Goal: Check status: Check status

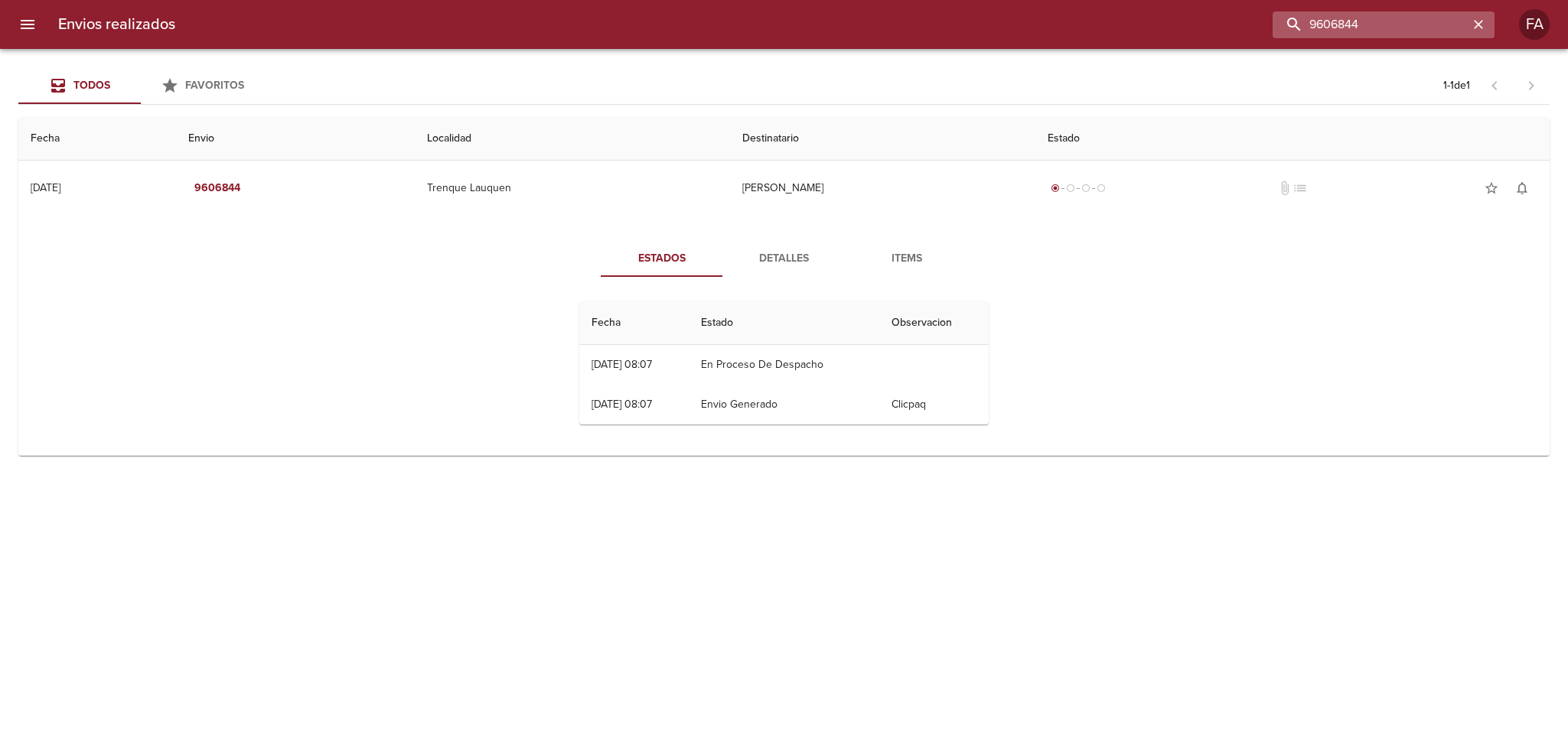
click at [1454, 23] on input "9606844" at bounding box center [1370, 24] width 196 height 27
drag, startPoint x: 1212, startPoint y: 46, endPoint x: 1047, endPoint y: 66, distance: 166.2
click at [1047, 0] on div "Envios realizados 9606844 FA Todos Favoritos 1 - 1 de 1 Fecha Envio Localidad D…" at bounding box center [784, 0] width 1568 height 0
paste input "[PERSON_NAME]"
type input "[PERSON_NAME]"
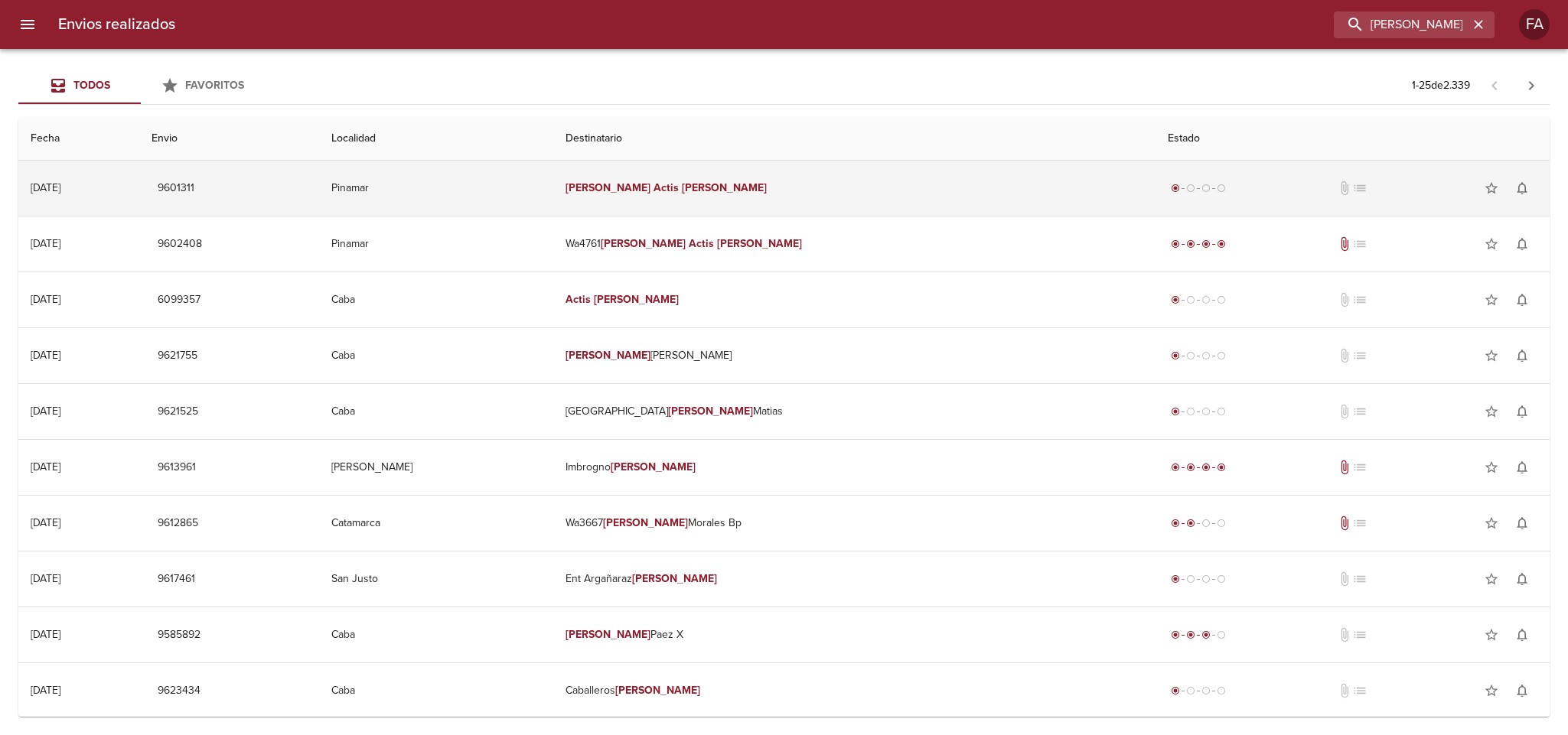
click at [831, 191] on td "[PERSON_NAME]" at bounding box center [854, 188] width 602 height 55
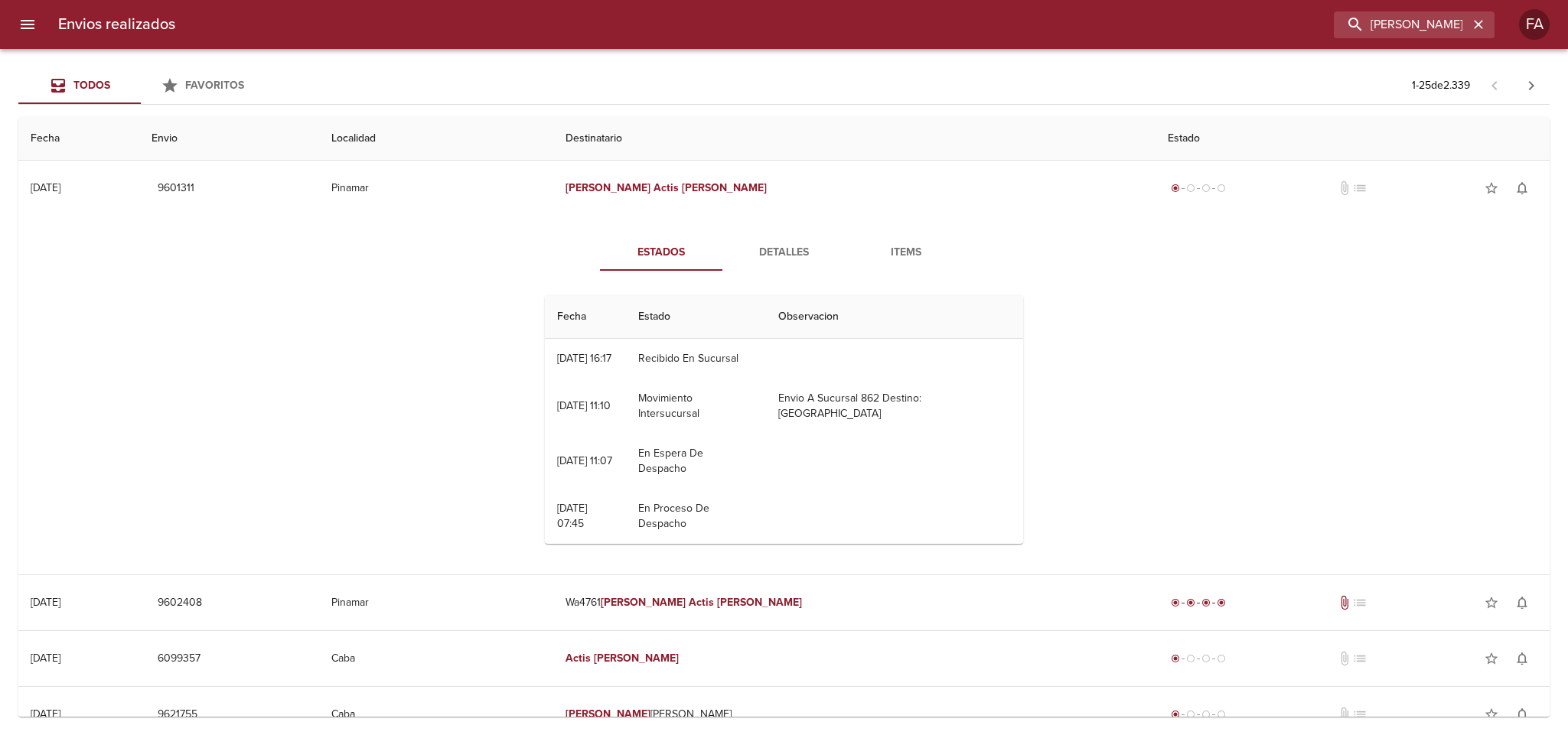
click at [776, 253] on span "Detalles" at bounding box center [783, 253] width 104 height 19
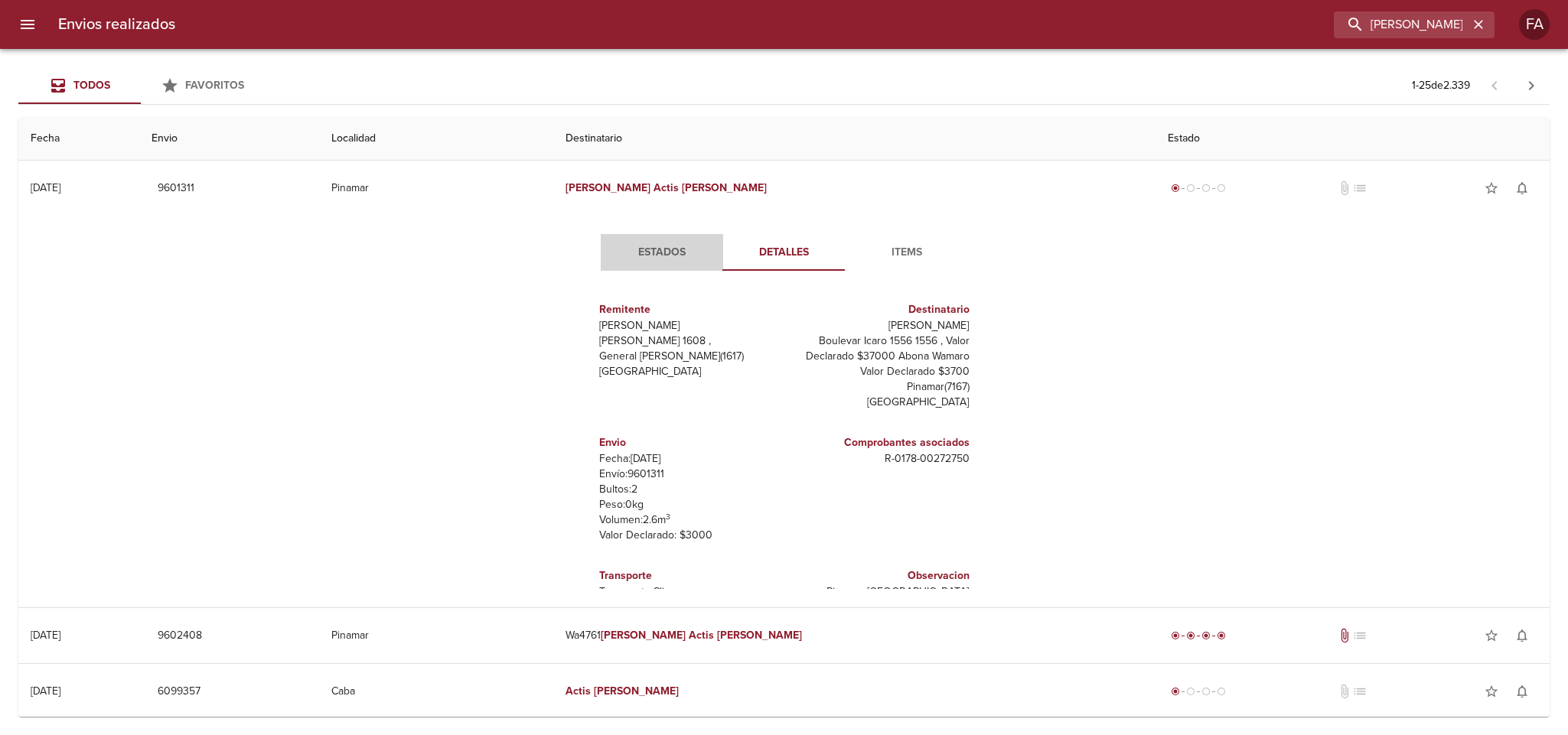
click at [663, 248] on span "Estados" at bounding box center [662, 253] width 104 height 19
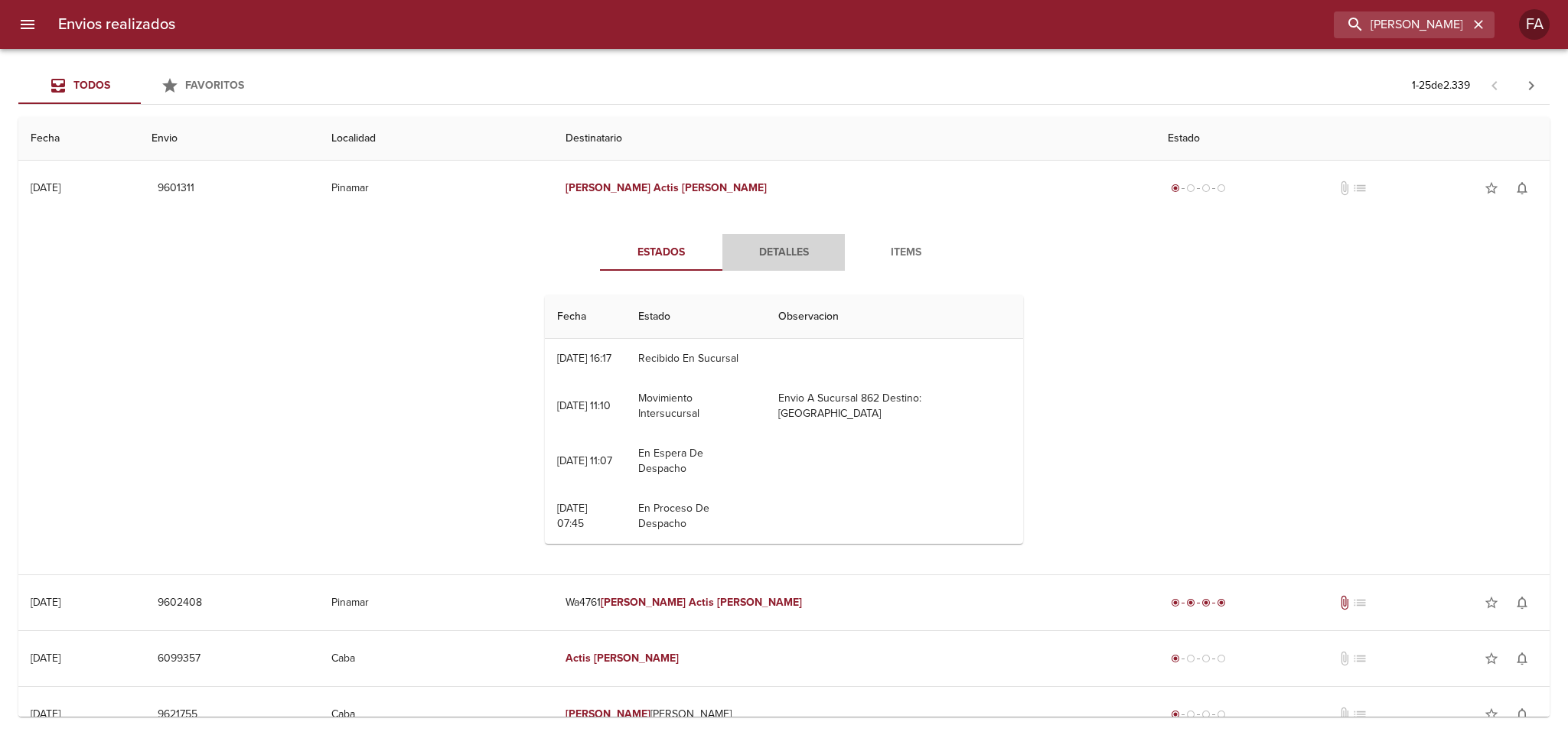
click at [732, 254] on span "Detalles" at bounding box center [783, 253] width 104 height 19
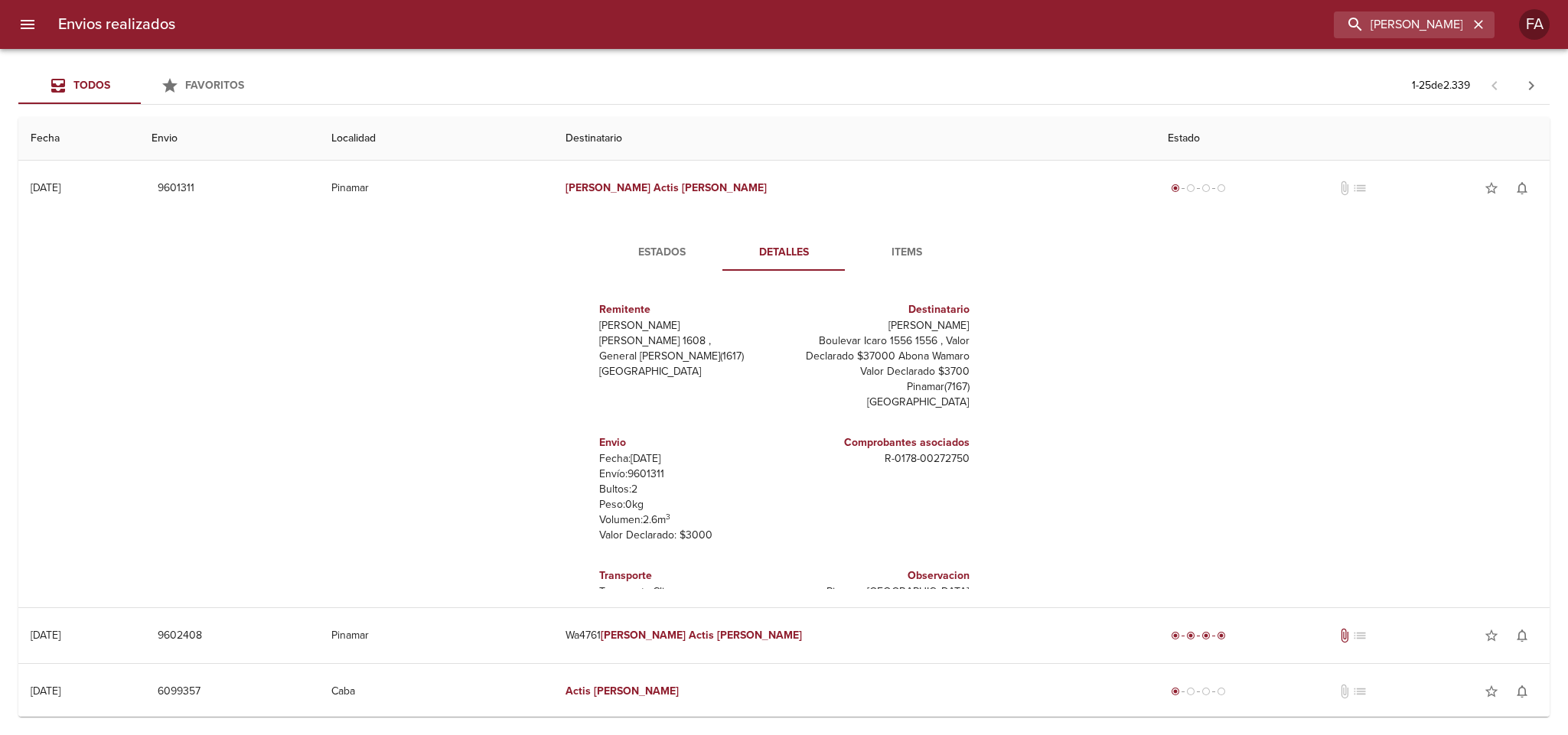
click at [662, 258] on span "Estados" at bounding box center [662, 253] width 104 height 19
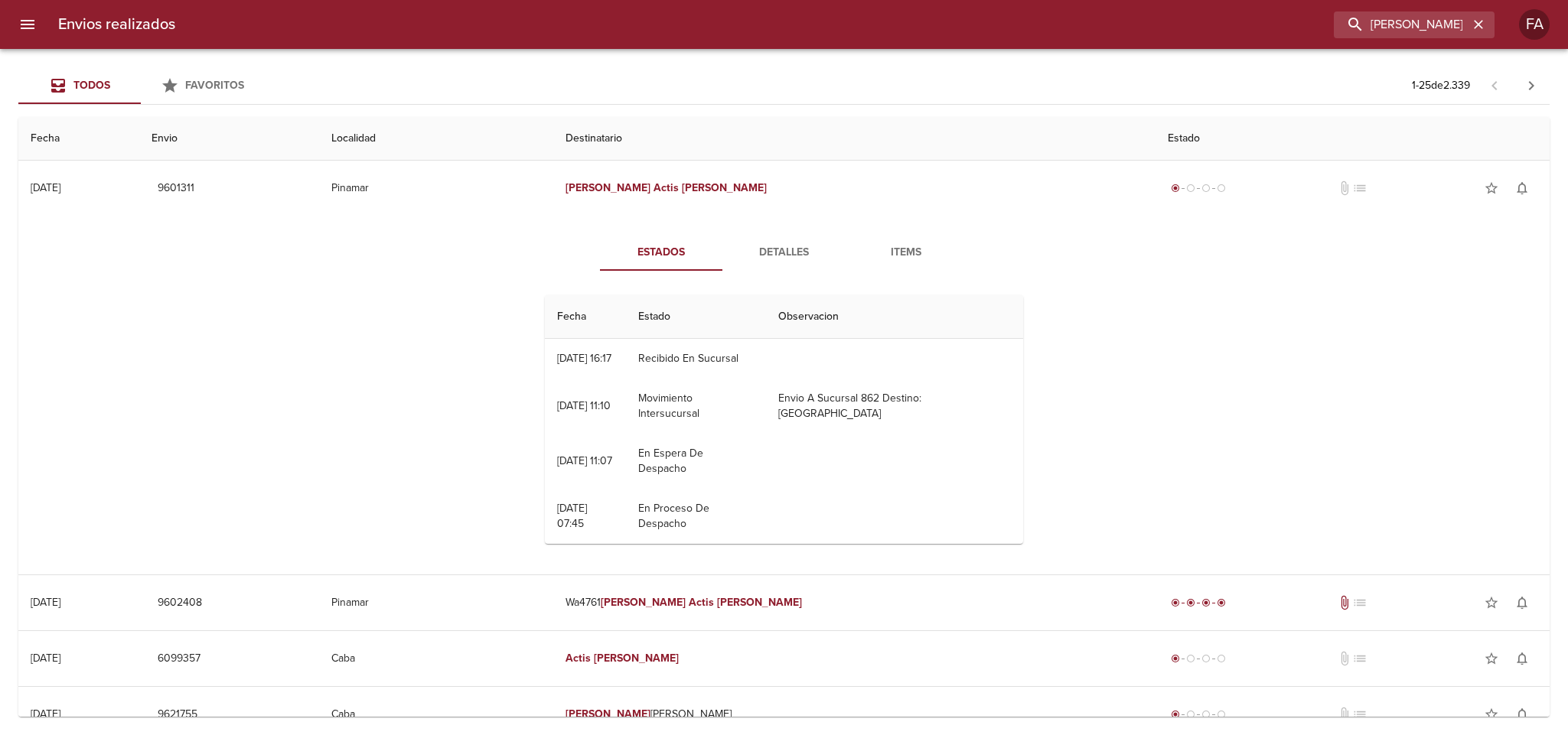
click at [755, 250] on span "Detalles" at bounding box center [783, 253] width 104 height 19
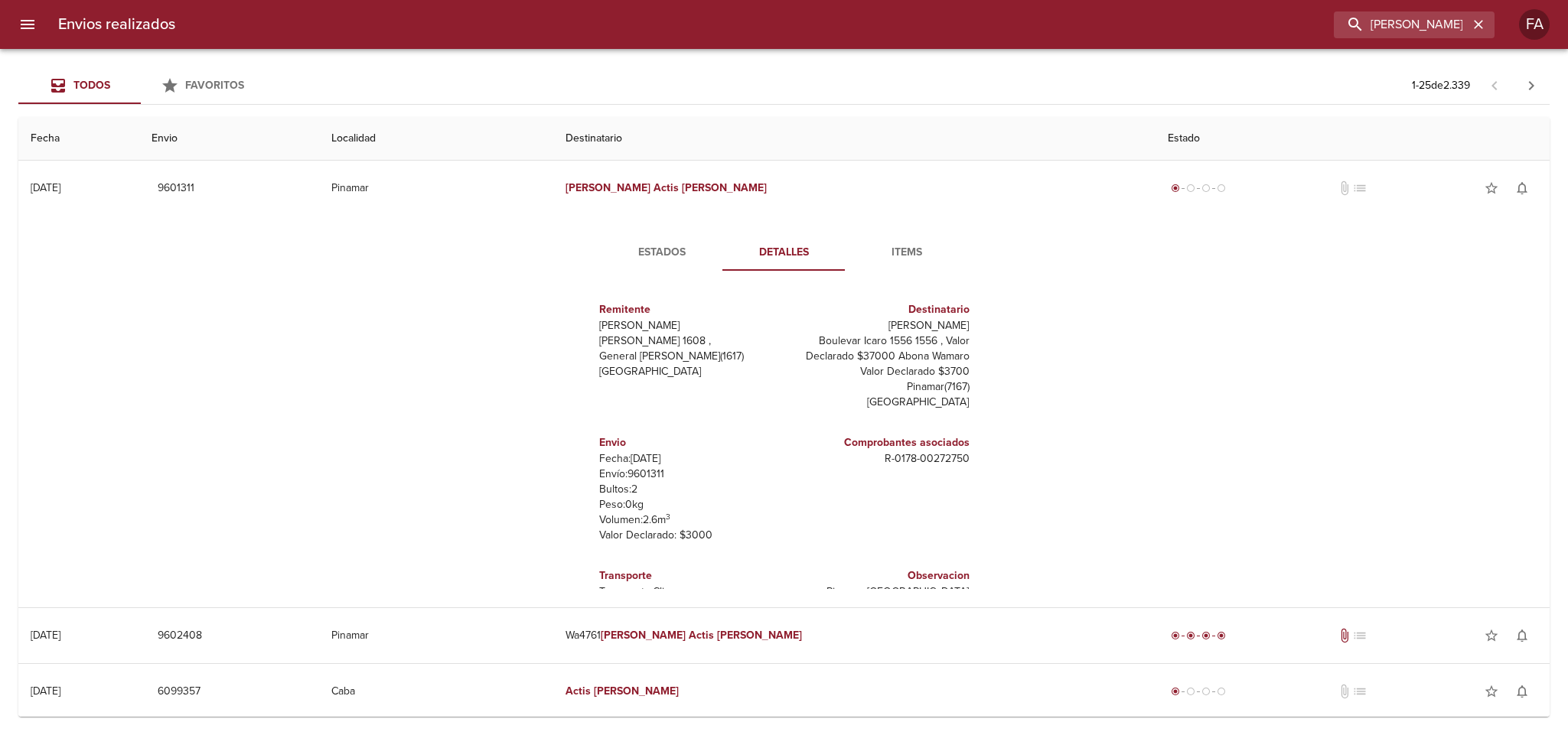
click at [648, 246] on span "Estados" at bounding box center [662, 253] width 104 height 19
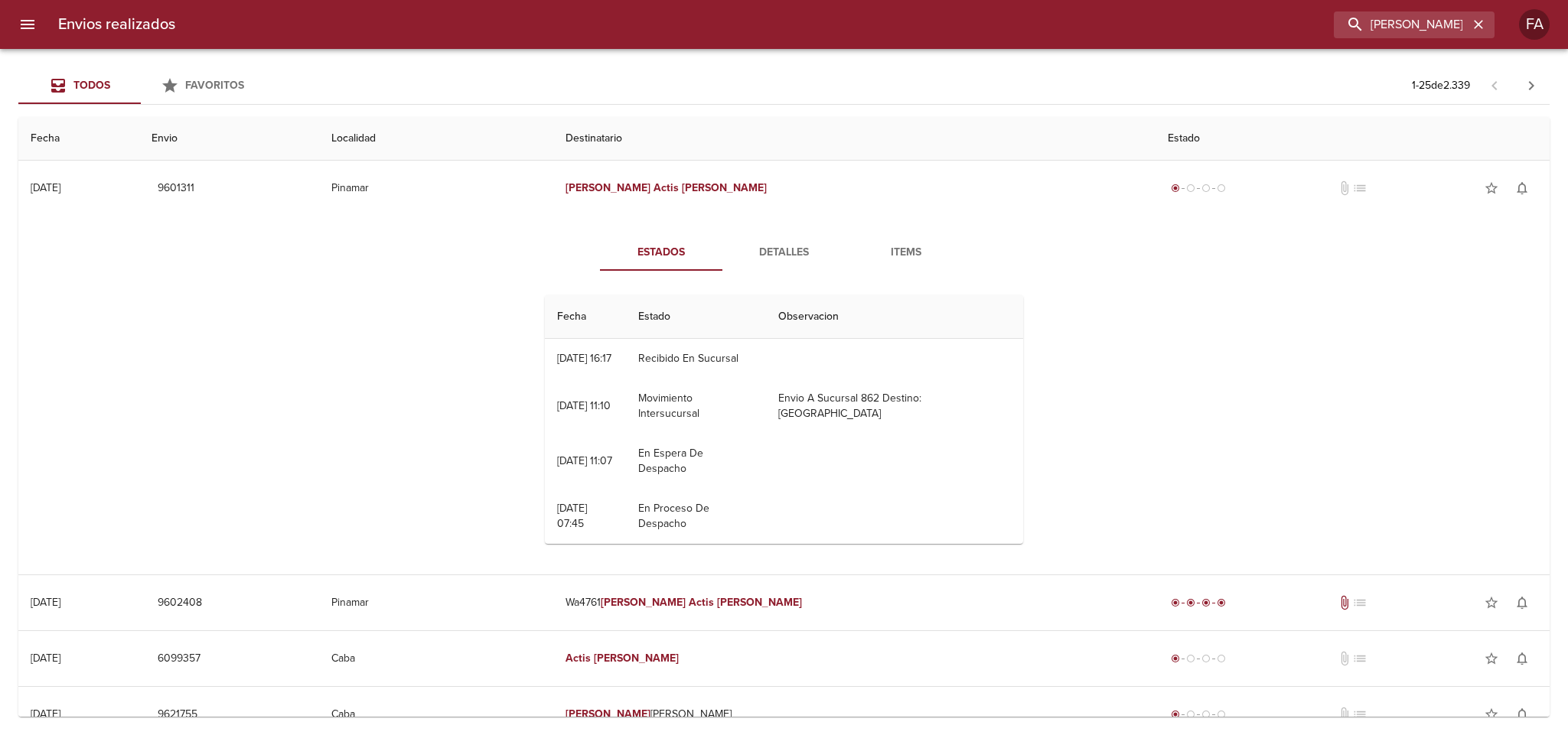
click at [1098, 385] on div "Estados Detalles Items Fecha Estado Observacion 23/09 [DATE] 16:17 Recibido En …" at bounding box center [784, 395] width 1507 height 359
click at [1077, 377] on div "Estados Detalles Items Fecha Estado Observacion 23/09 [DATE] 16:17 Recibido En …" at bounding box center [784, 395] width 1507 height 359
click at [785, 251] on span "Detalles" at bounding box center [783, 253] width 104 height 19
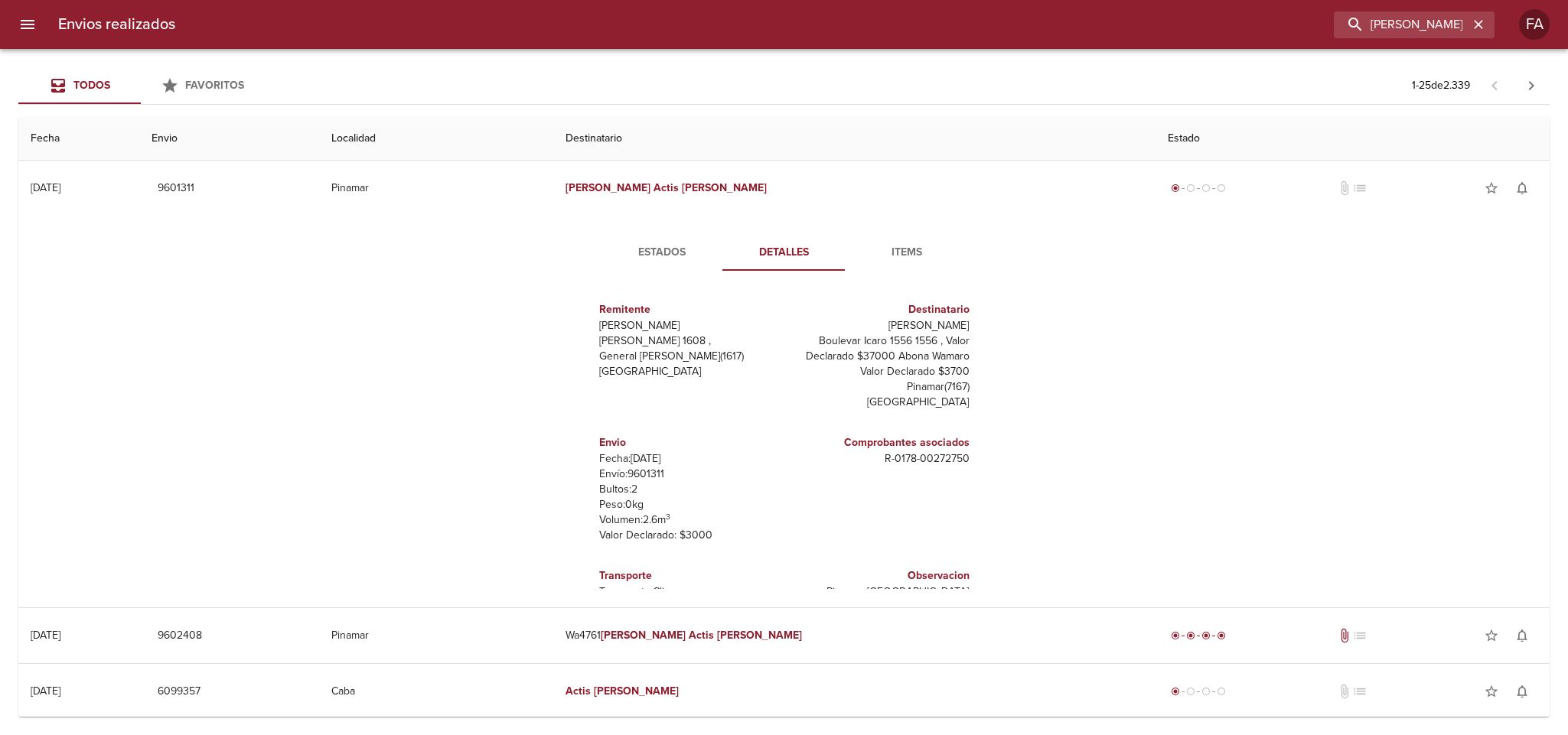
click at [1203, 440] on div "Estados Detalles Items Remitente Wamaro Tortuguitas [PERSON_NAME] 1608 , Genera…" at bounding box center [784, 412] width 1507 height 392
click at [1068, 429] on div "Estados Detalles Items Remitente Wamaro Tortuguitas [PERSON_NAME] 1608 , Genera…" at bounding box center [784, 412] width 1507 height 392
click at [218, 406] on div "Estados Detalles Items Remitente Wamaro Tortuguitas [PERSON_NAME] 1608 , Genera…" at bounding box center [784, 412] width 1507 height 392
click at [251, 365] on div "Estados Detalles Items Remitente Wamaro Tortuguitas [PERSON_NAME] 1608 , Genera…" at bounding box center [784, 412] width 1507 height 392
click at [1077, 357] on div "Estados Detalles Items Remitente Wamaro Tortuguitas [PERSON_NAME] 1608 , Genera…" at bounding box center [784, 412] width 1507 height 392
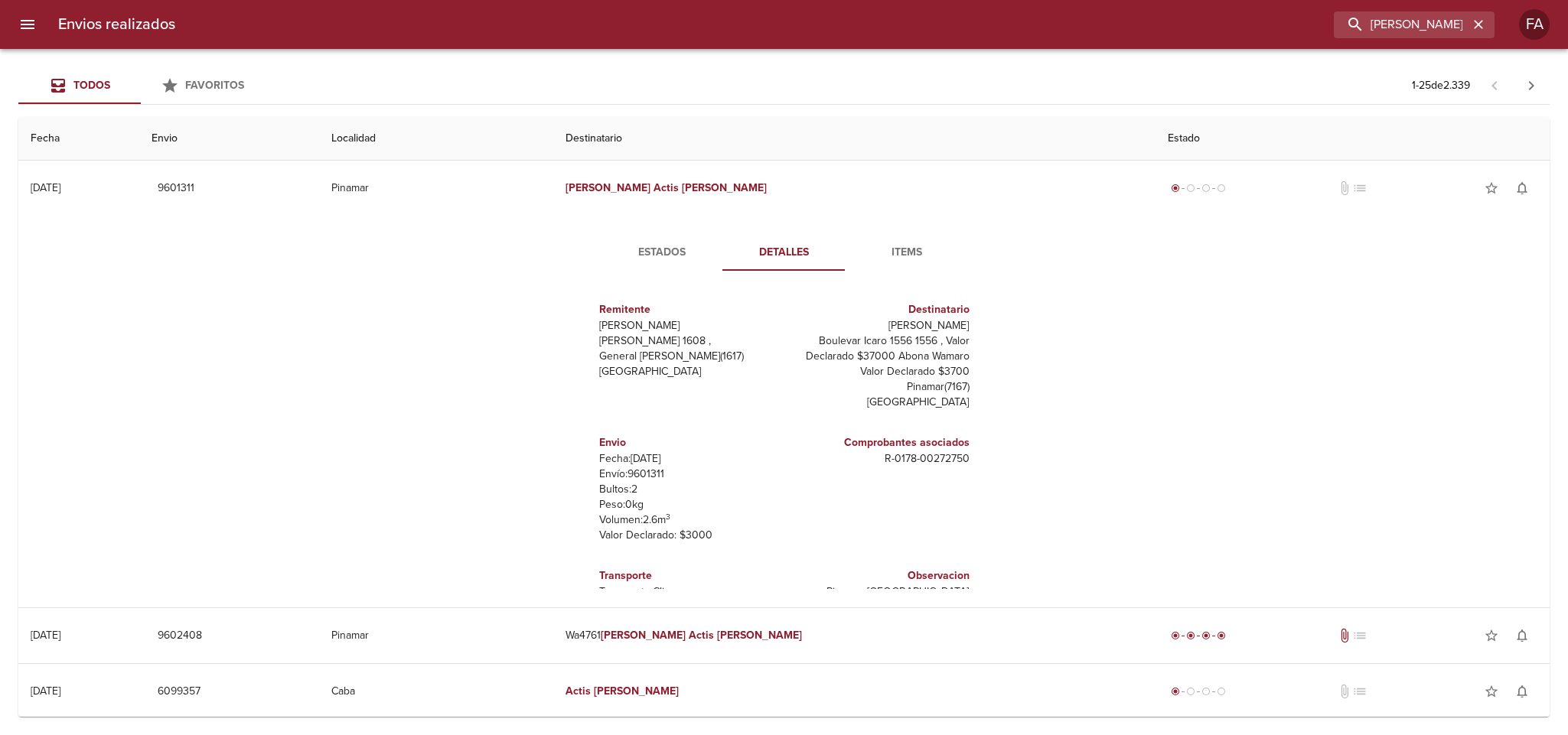
click at [657, 243] on span "Estados" at bounding box center [662, 253] width 104 height 19
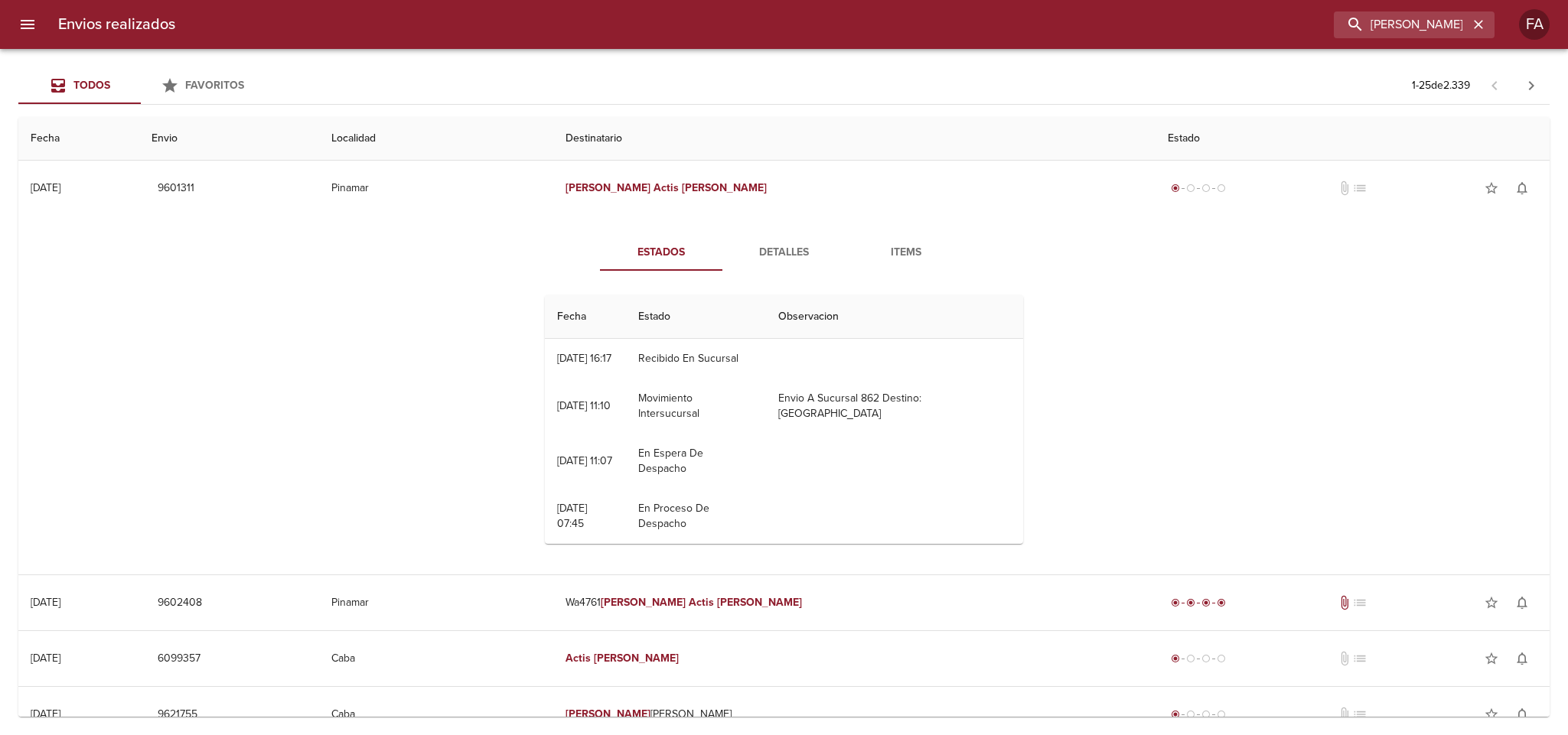
click at [763, 253] on span "Detalles" at bounding box center [783, 253] width 104 height 19
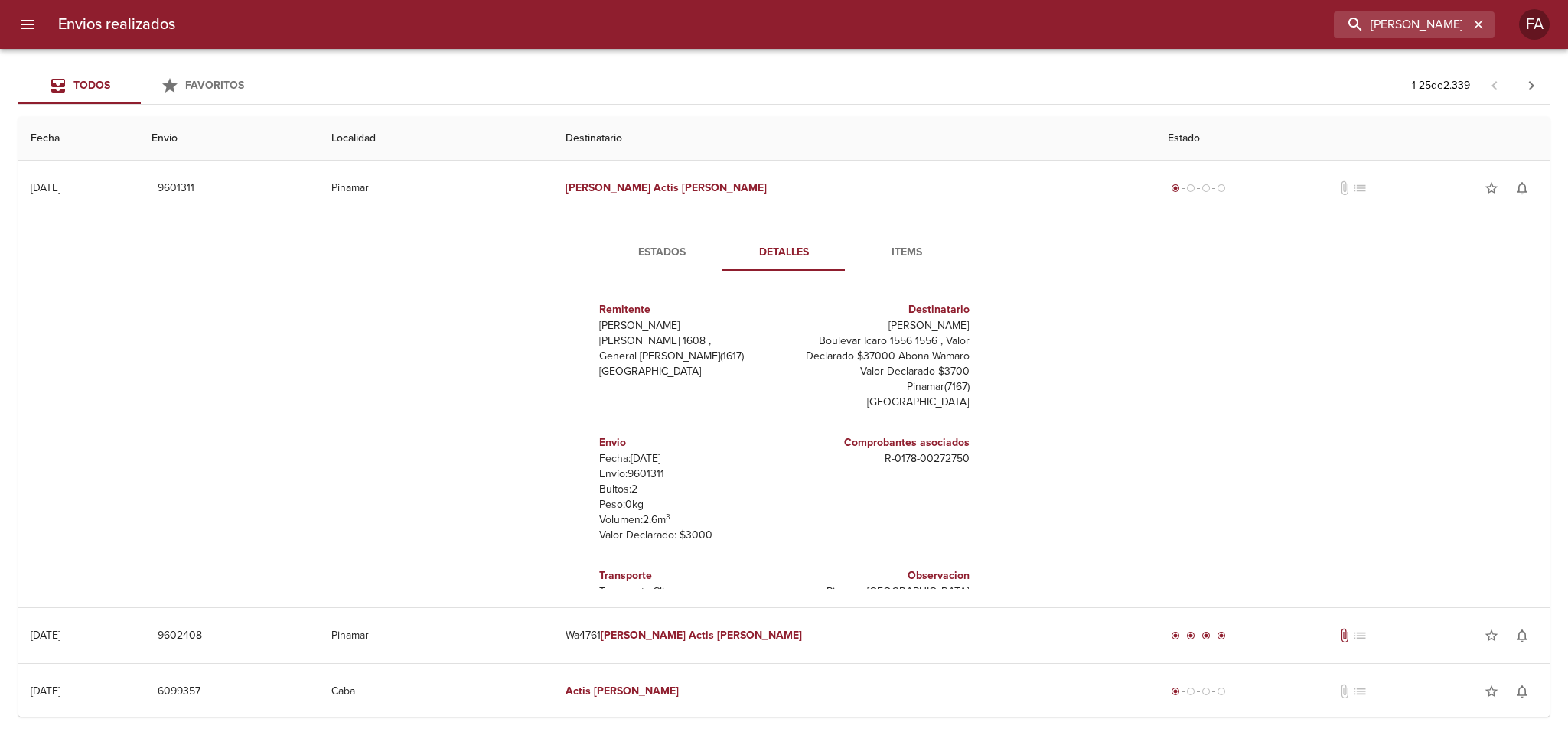
click at [636, 253] on span "Estados" at bounding box center [662, 253] width 104 height 19
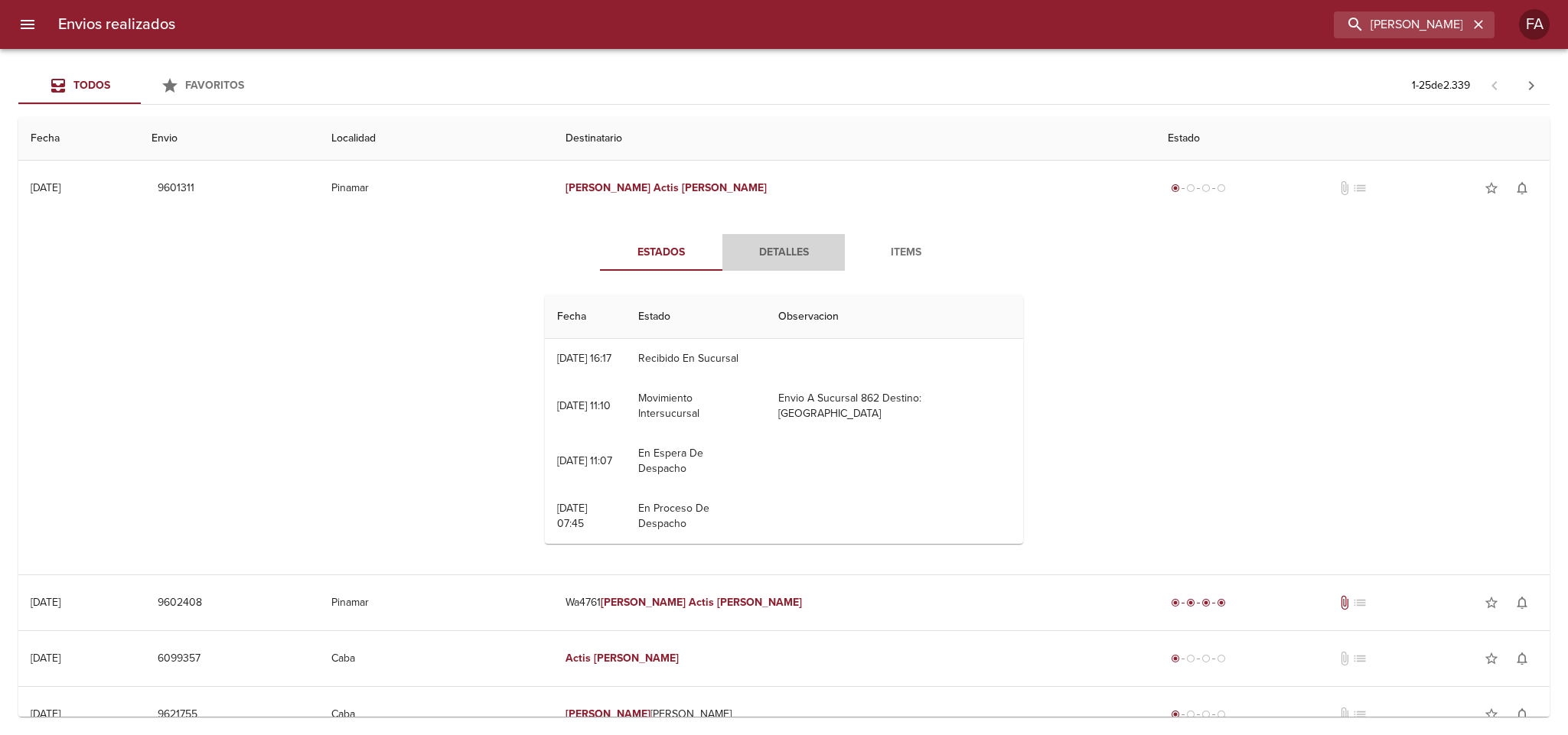
click at [748, 248] on span "Detalles" at bounding box center [783, 253] width 104 height 19
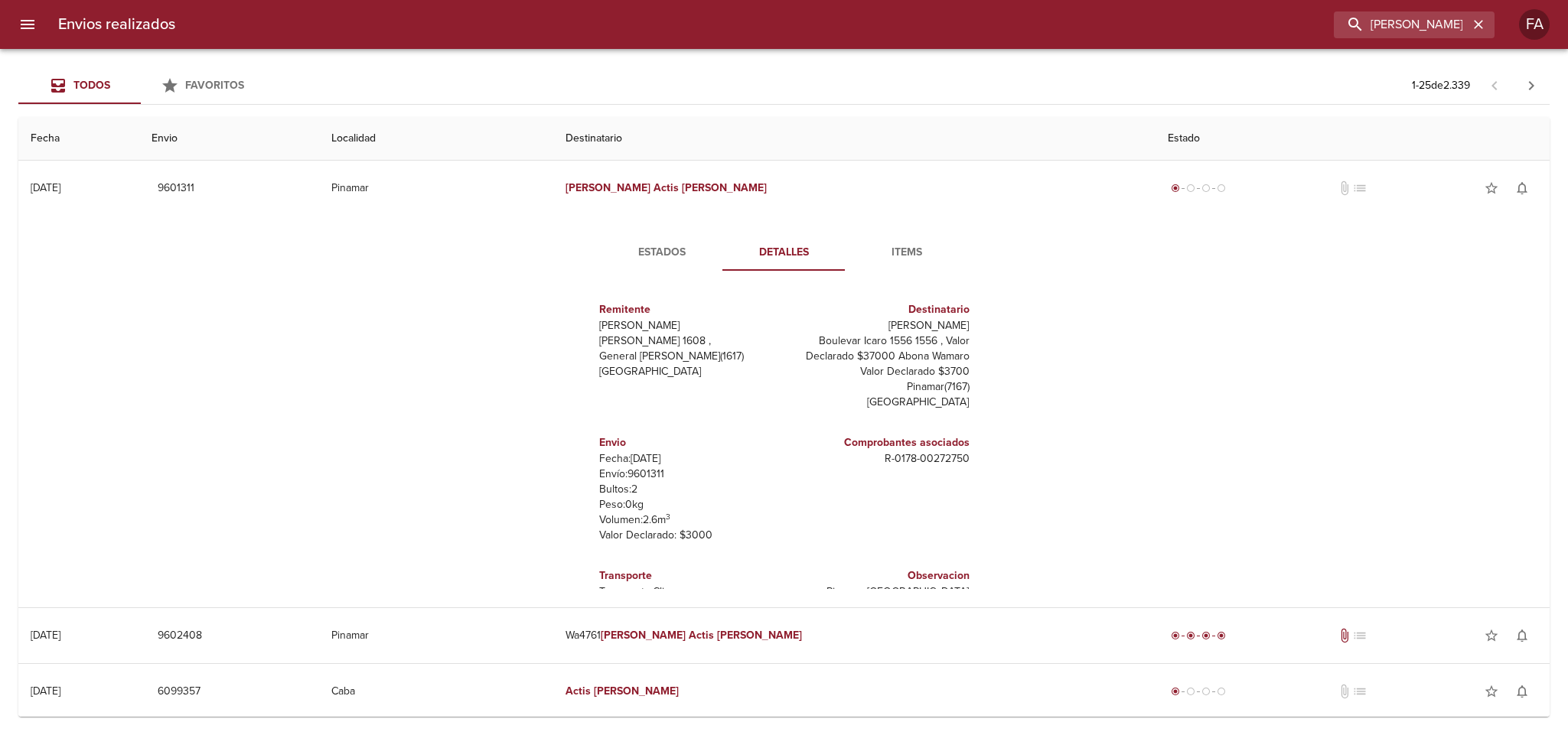
drag, startPoint x: 660, startPoint y: 239, endPoint x: 705, endPoint y: 244, distance: 45.3
click at [660, 241] on button "Estados" at bounding box center [662, 253] width 122 height 37
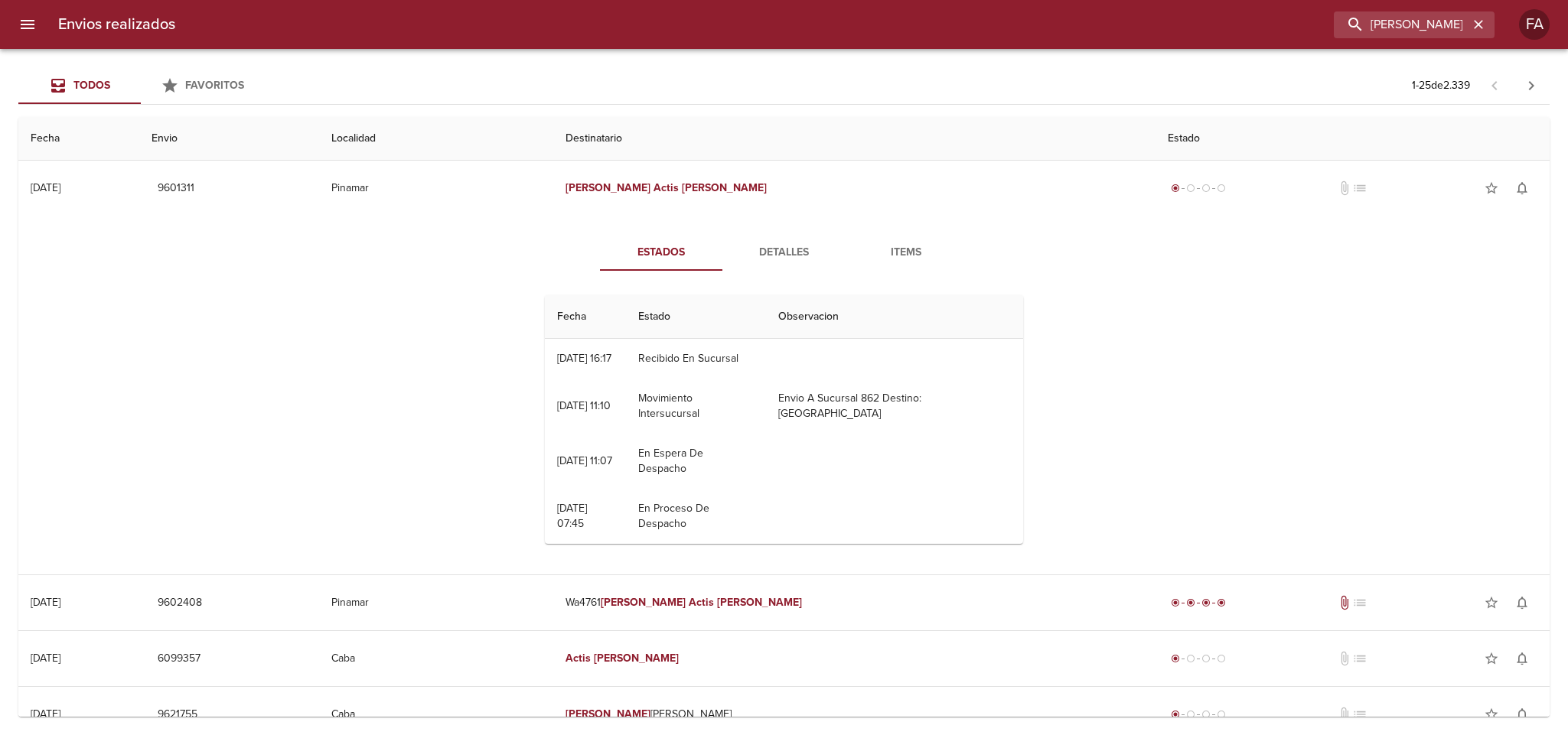
click at [769, 236] on button "Detalles" at bounding box center [783, 253] width 122 height 37
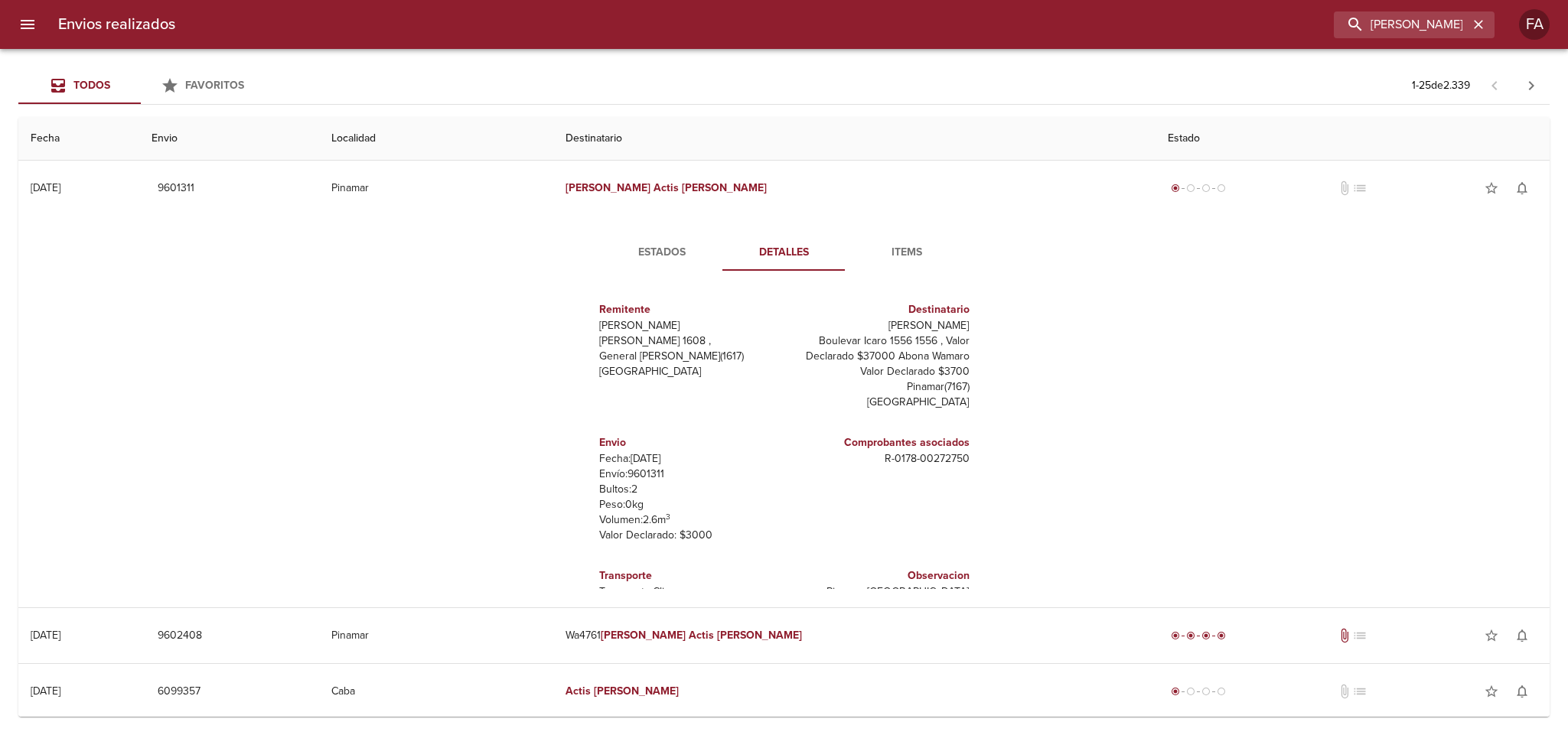
click at [662, 246] on span "Estados" at bounding box center [662, 253] width 104 height 19
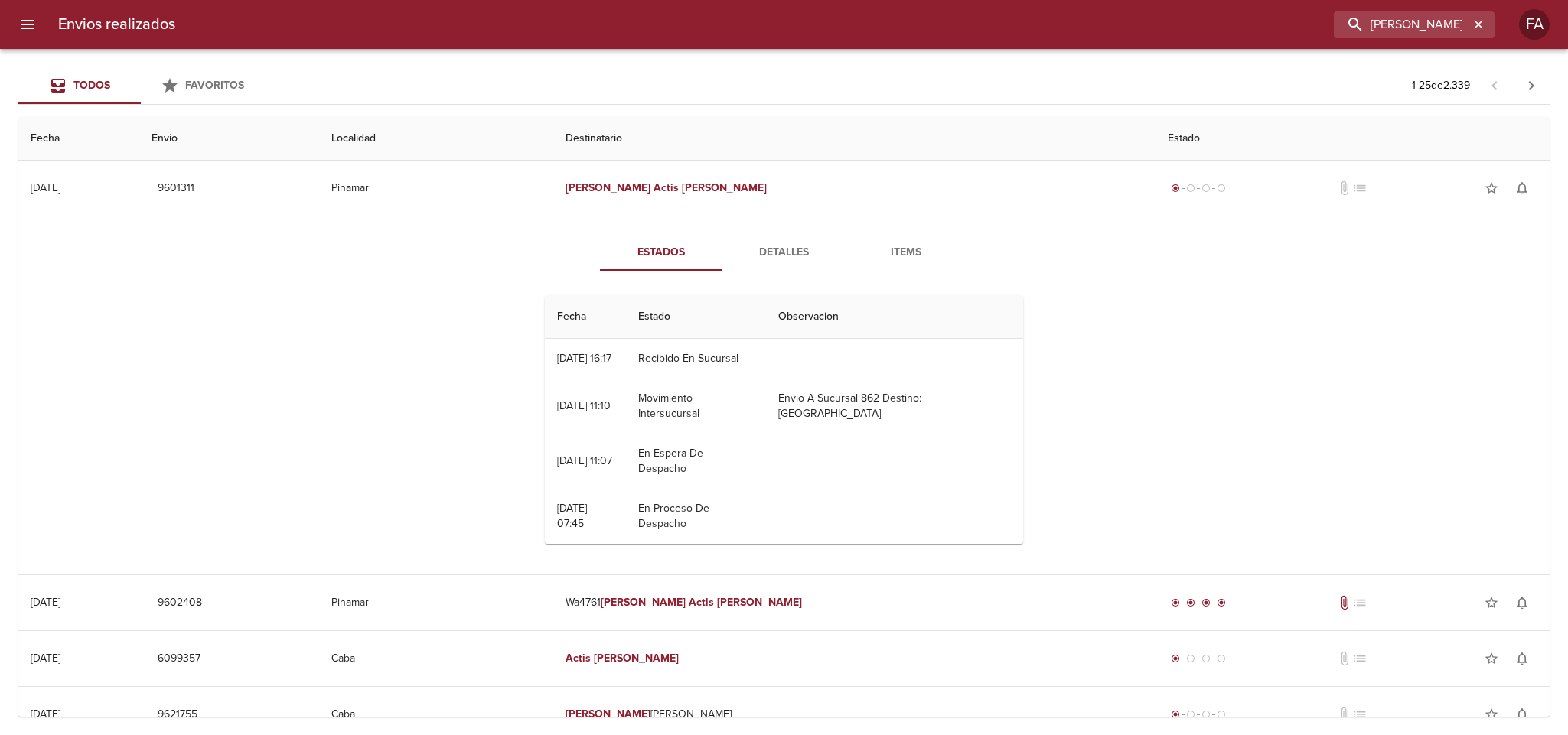
click at [790, 232] on div "Estados Detalles Items Fecha Estado Observacion 23/09 [DATE] 16:17 Recibido En …" at bounding box center [784, 395] width 1507 height 359
click at [635, 248] on span "Estados" at bounding box center [661, 253] width 104 height 19
click at [779, 246] on span "Detalles" at bounding box center [783, 253] width 104 height 19
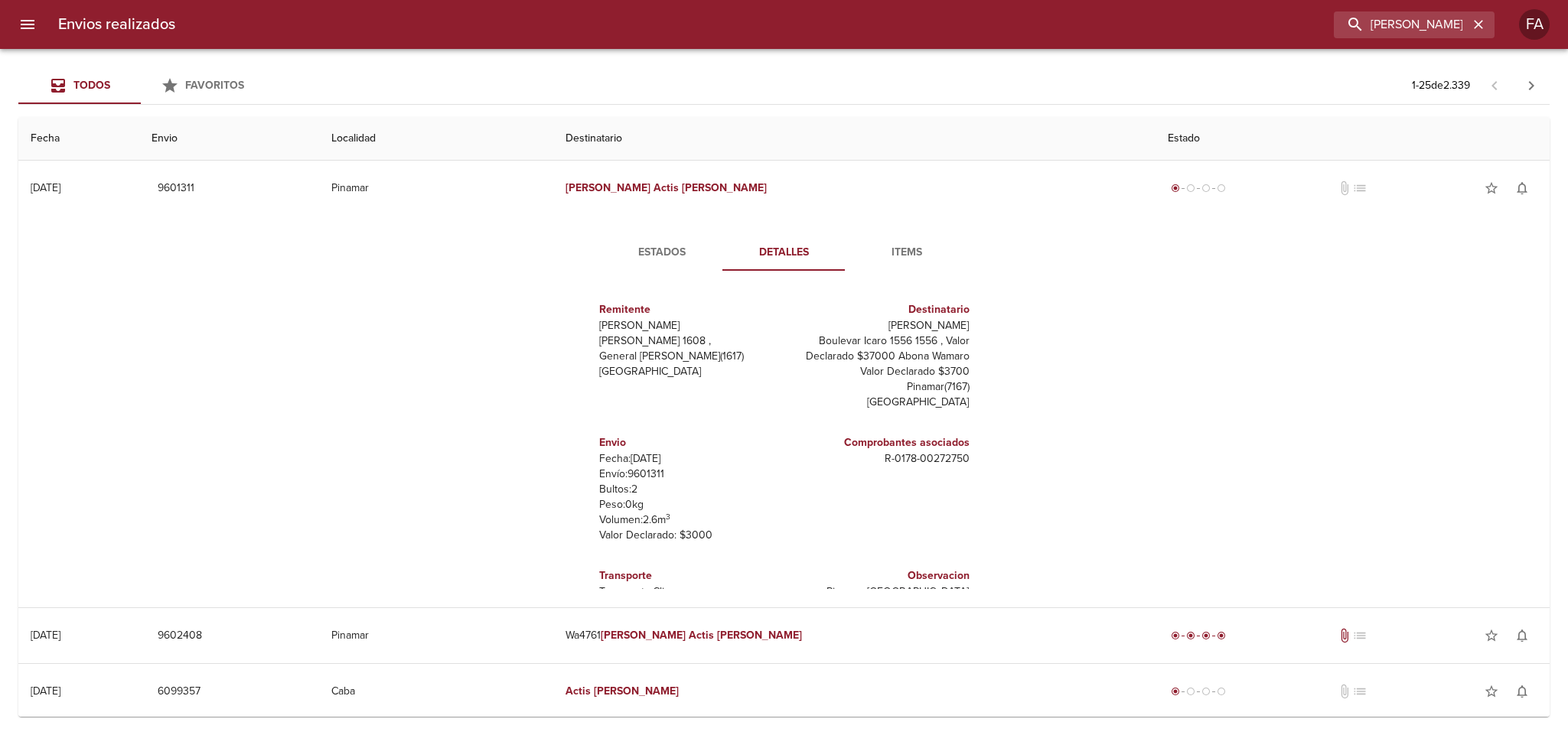
click at [635, 258] on span "Estados" at bounding box center [662, 253] width 104 height 19
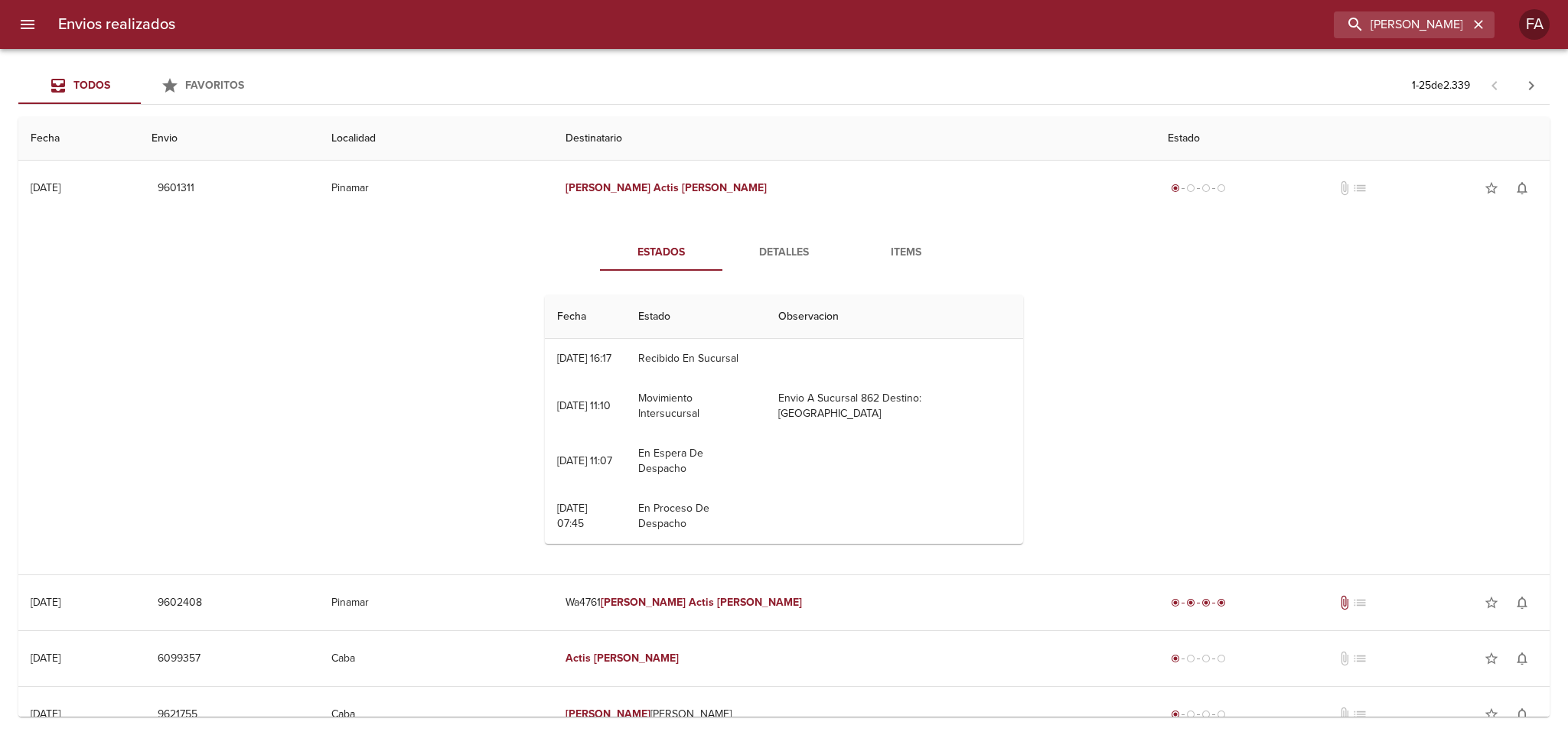
click at [748, 248] on span "Detalles" at bounding box center [783, 253] width 104 height 19
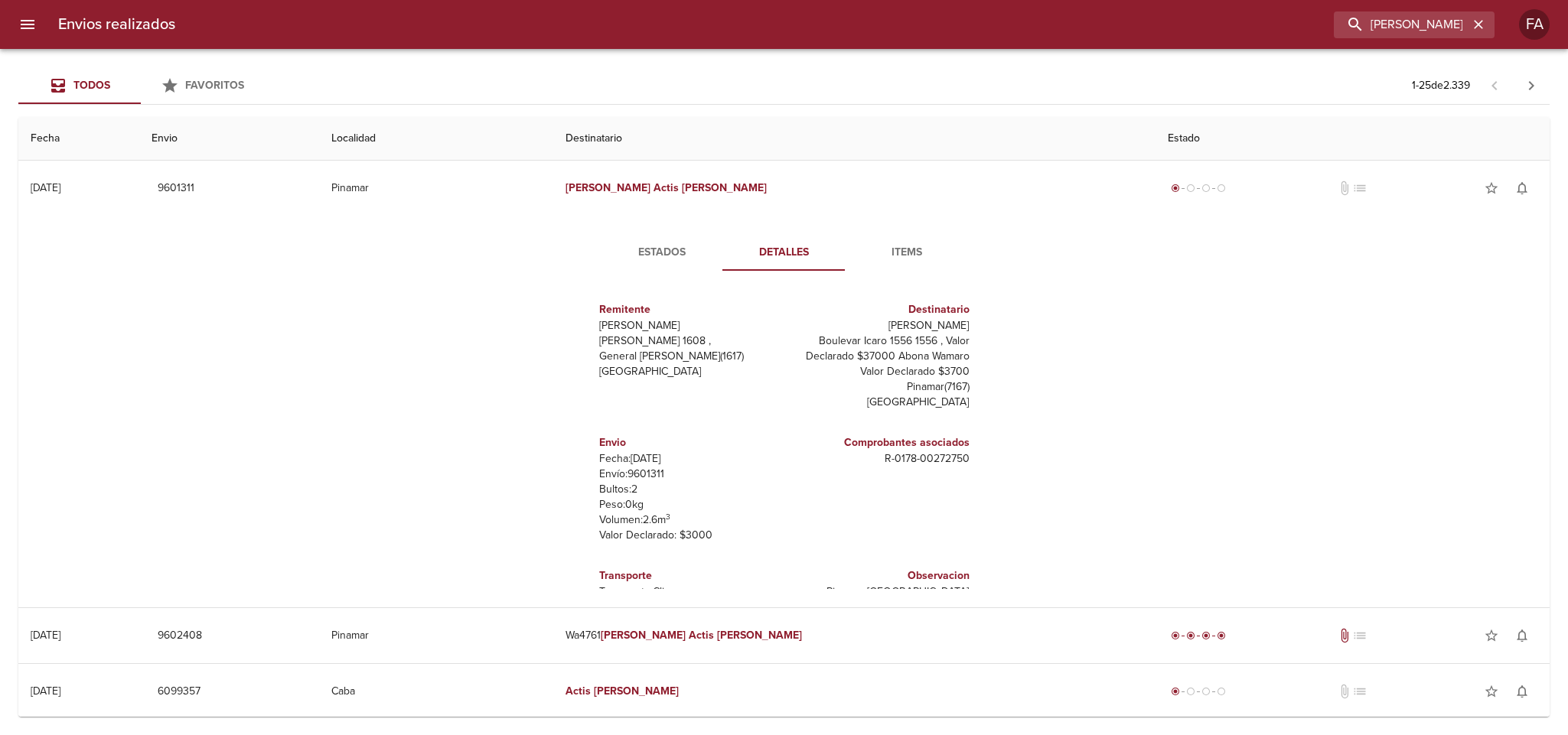
click at [622, 265] on button "Estados" at bounding box center [662, 253] width 122 height 37
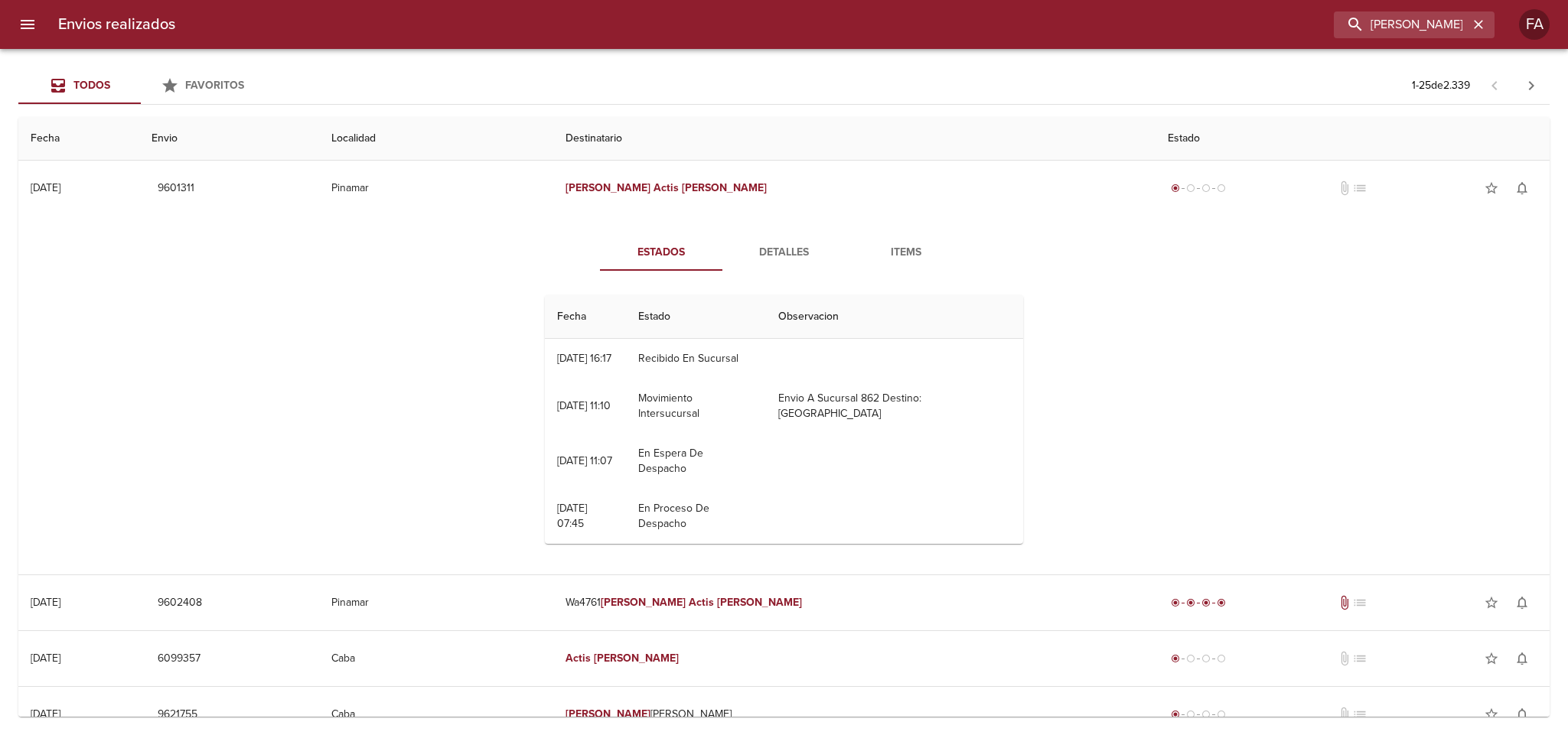
click at [388, 347] on div "Estados Detalles Items Fecha Estado Observacion 23/09 [DATE] 16:17 Recibido En …" at bounding box center [784, 395] width 1507 height 359
